Goal: Transaction & Acquisition: Purchase product/service

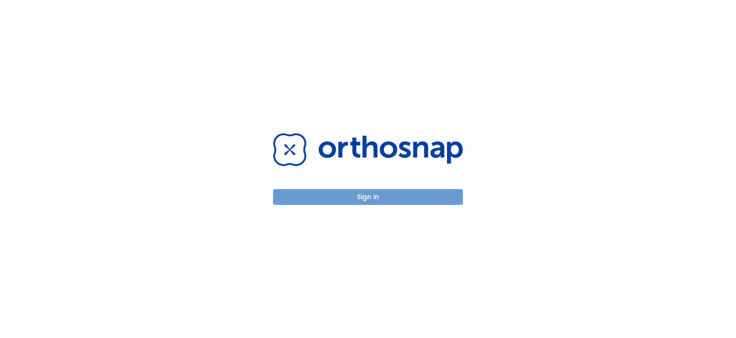
click at [361, 194] on button "Sign in" at bounding box center [368, 197] width 190 height 16
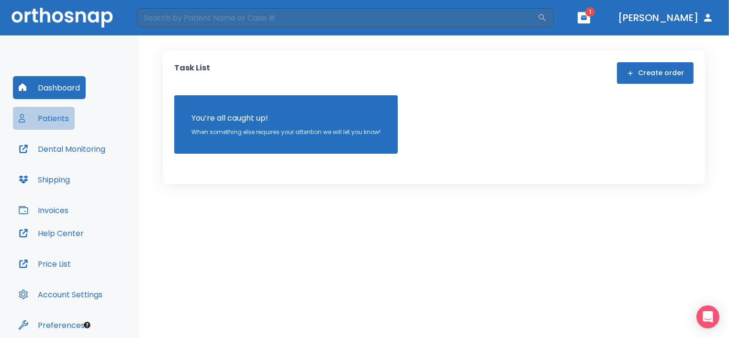
click at [45, 118] on button "Patients" at bounding box center [44, 118] width 62 height 23
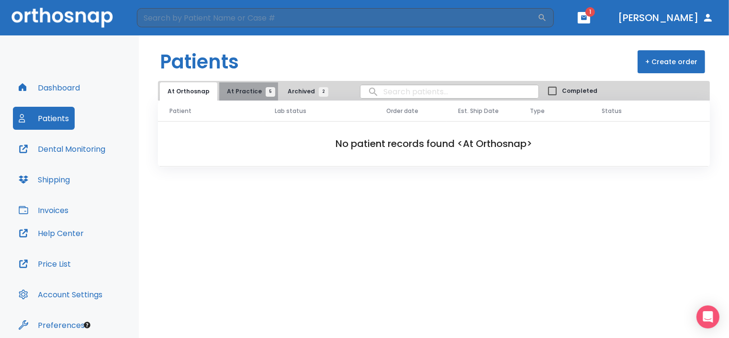
click at [250, 87] on span "At Practice 5" at bounding box center [249, 91] width 44 height 9
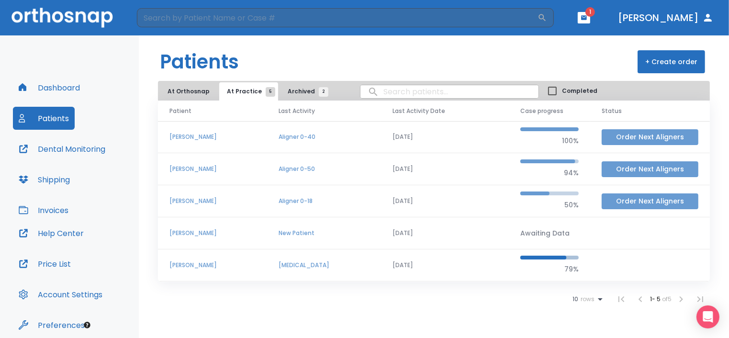
click at [649, 202] on button "Order Next Aligners" at bounding box center [650, 201] width 97 height 16
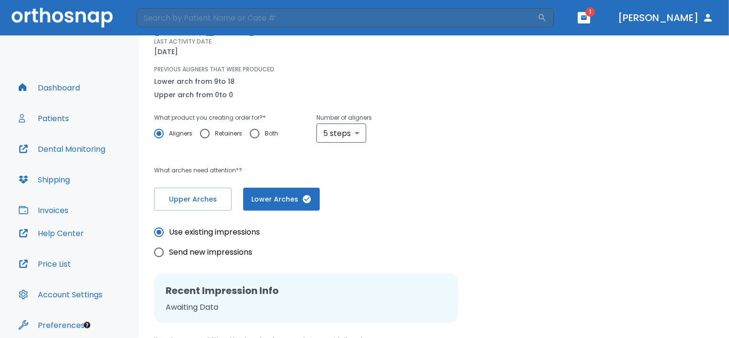
scroll to position [161, 0]
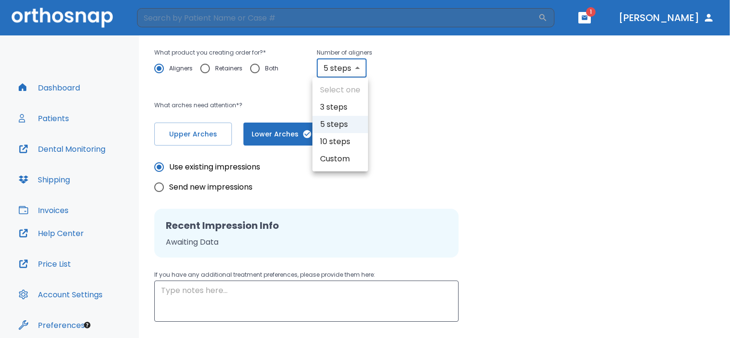
click at [358, 66] on body "​ 1 [PERSON_NAME] Dashboard Patients Dental Monitoring Shipping Invoices Help C…" at bounding box center [368, 169] width 736 height 338
click at [346, 144] on li "10 steps" at bounding box center [340, 141] width 56 height 17
type input "10"
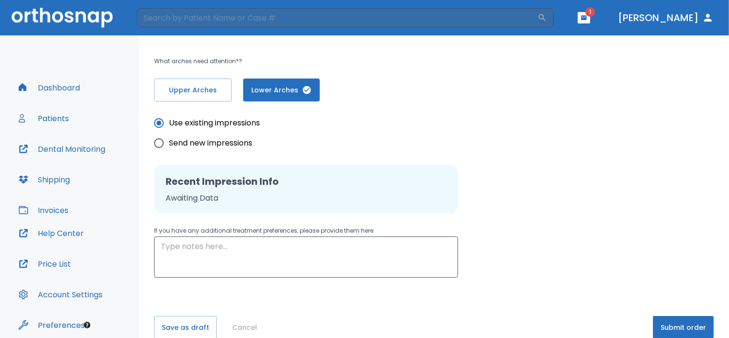
scroll to position [221, 0]
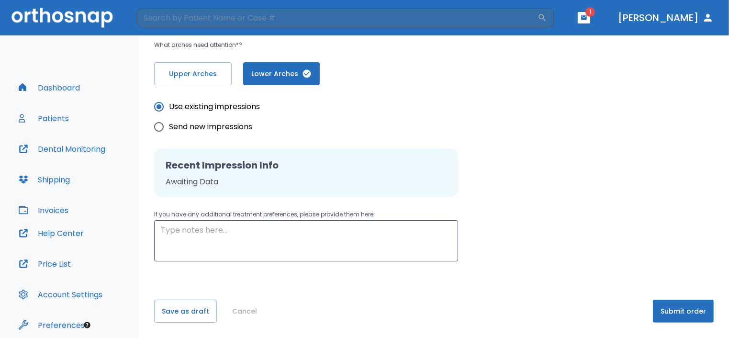
click at [684, 312] on button "Submit order" at bounding box center [683, 311] width 61 height 23
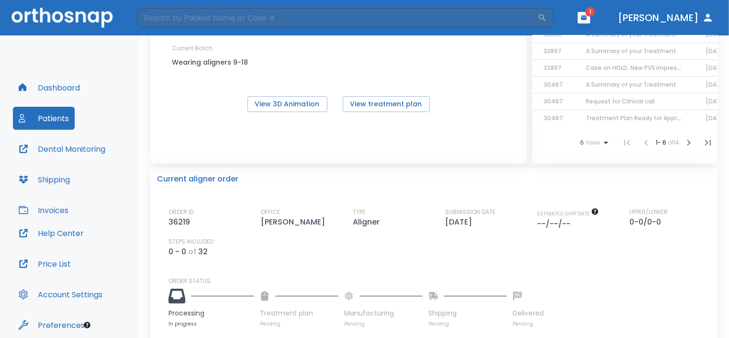
scroll to position [239, 0]
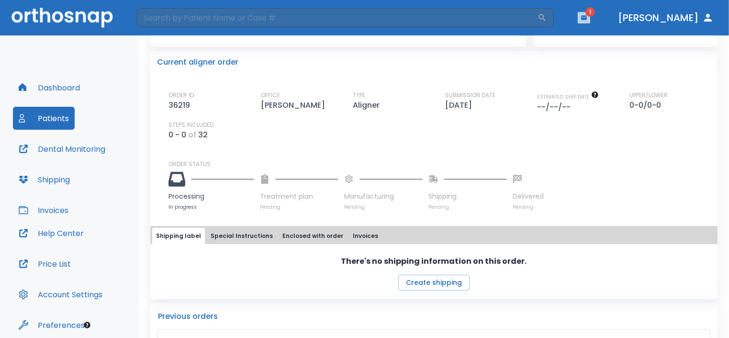
click at [590, 17] on button "button" at bounding box center [584, 17] width 12 height 11
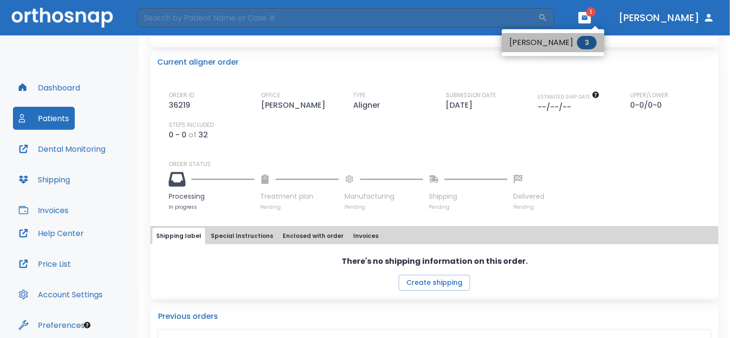
click at [554, 41] on li "[PERSON_NAME] 3" at bounding box center [552, 42] width 102 height 19
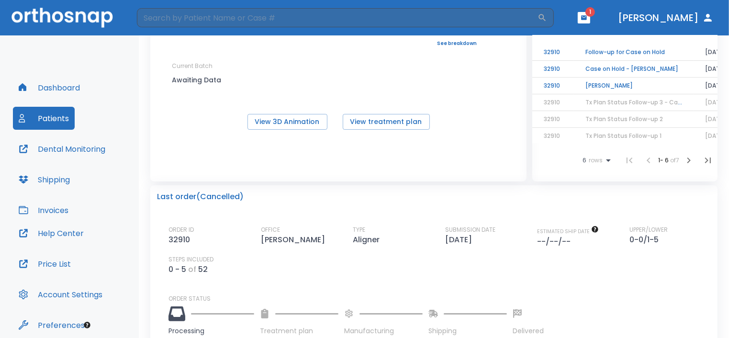
scroll to position [86, 0]
